Goal: Task Accomplishment & Management: Manage account settings

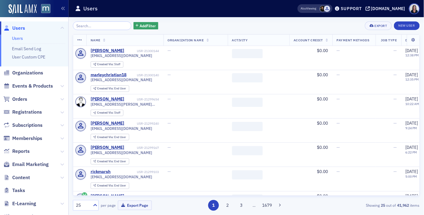
click at [88, 25] on input "search" at bounding box center [102, 25] width 58 height 9
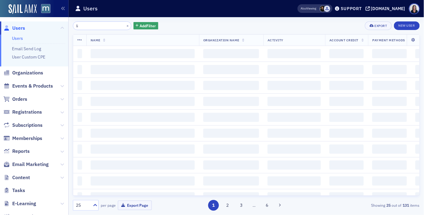
type input "l"
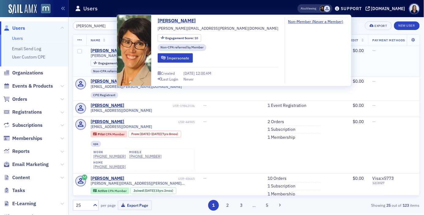
type input "[PERSON_NAME]"
click at [98, 49] on div "[PERSON_NAME]" at bounding box center [108, 51] width 34 height 6
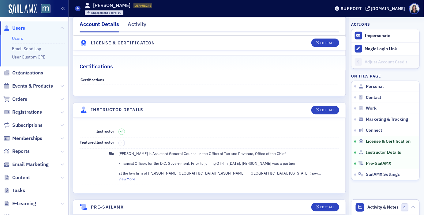
scroll to position [1061, 0]
click at [330, 108] on div "Edit All" at bounding box center [327, 109] width 14 height 3
select select "US"
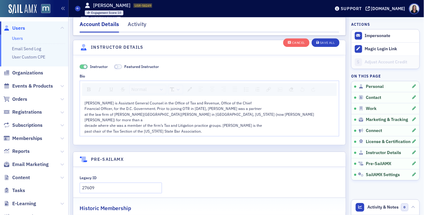
scroll to position [1298, 0]
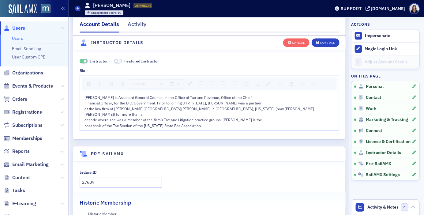
click at [85, 103] on span "Financial Officer, for the D.C. Government. Prior to joining OTR in [DATE], [PE…" at bounding box center [172, 102] width 177 height 5
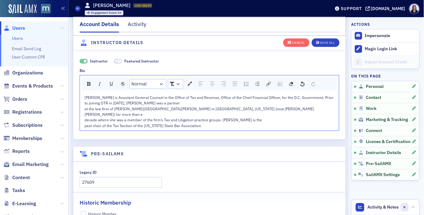
click at [85, 104] on span "[PERSON_NAME] is Assistant General Counsel in the Office of Tax and Revenue, Of…" at bounding box center [209, 100] width 250 height 10
click at [84, 110] on span "at the law firm of [PERSON_NAME][GEOGRAPHIC_DATA][PERSON_NAME] in [GEOGRAPHIC_D…" at bounding box center [199, 111] width 230 height 10
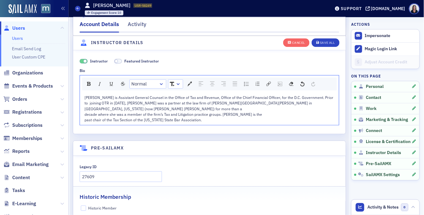
click at [85, 112] on span "decade where she was a member of the firm’s Tax and Litigation practice groups.…" at bounding box center [173, 114] width 178 height 5
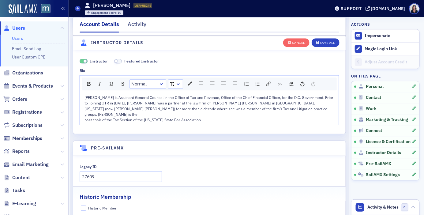
click at [84, 117] on span "past chair of the Tax Section of the [US_STATE] State Bar Association." at bounding box center [142, 119] width 117 height 5
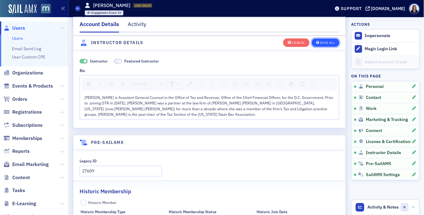
click at [331, 43] on div "Save All" at bounding box center [327, 42] width 15 height 3
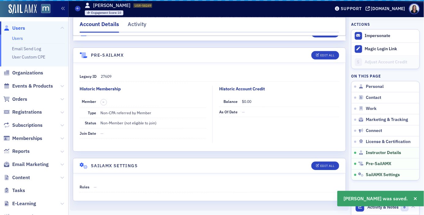
scroll to position [1199, 0]
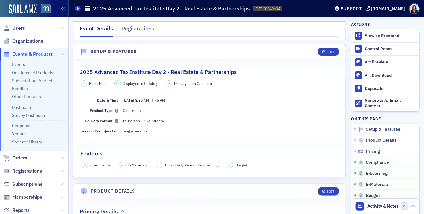
scroll to position [789, 0]
